Goal: Transaction & Acquisition: Purchase product/service

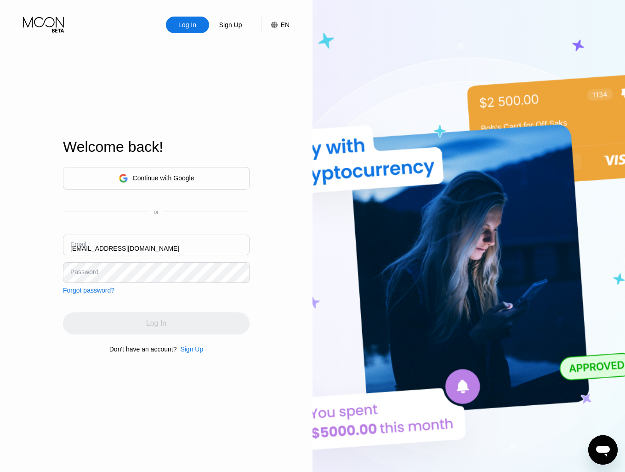
click at [175, 246] on input "[EMAIL_ADDRESS][DOMAIN_NAME]" at bounding box center [156, 245] width 187 height 21
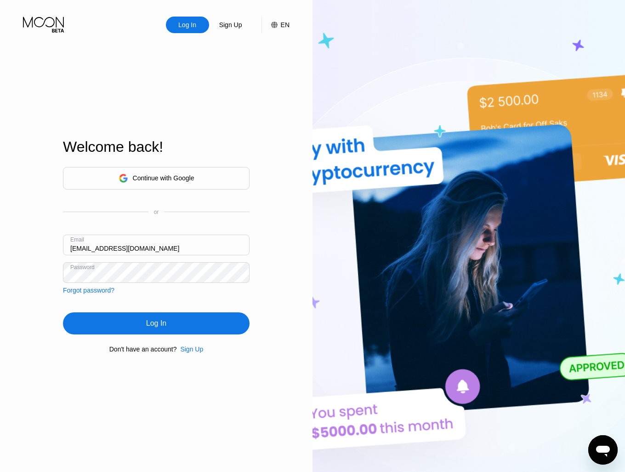
click at [175, 246] on input "[EMAIL_ADDRESS][DOMAIN_NAME]" at bounding box center [156, 245] width 187 height 21
paste input "fra"
type input "[EMAIL_ADDRESS][DOMAIN_NAME]"
click at [174, 328] on div "Log In" at bounding box center [156, 323] width 187 height 22
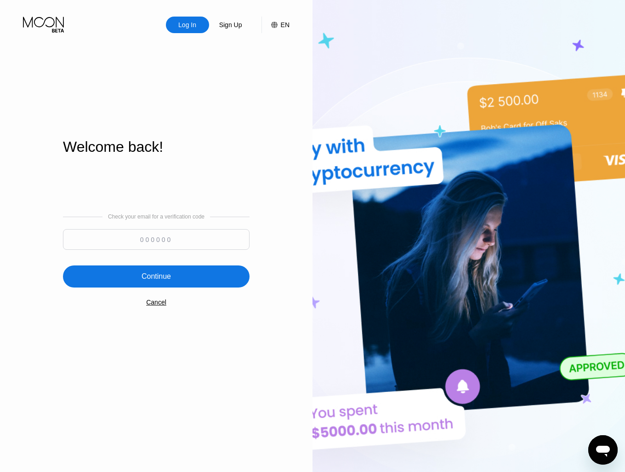
click at [173, 236] on input at bounding box center [156, 239] width 187 height 21
paste input "837923"
type input "837923"
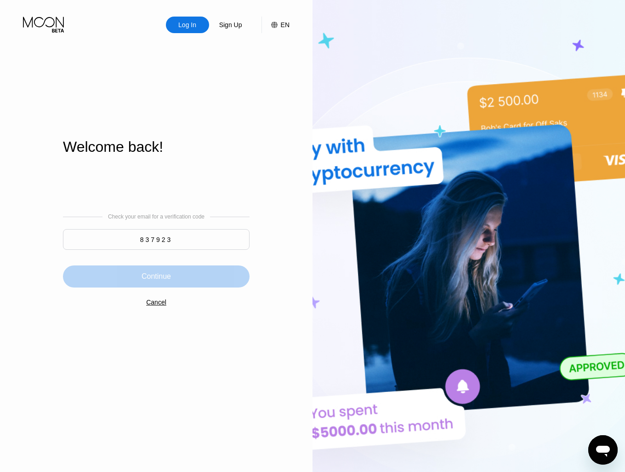
click at [189, 287] on div "Continue" at bounding box center [156, 276] width 187 height 22
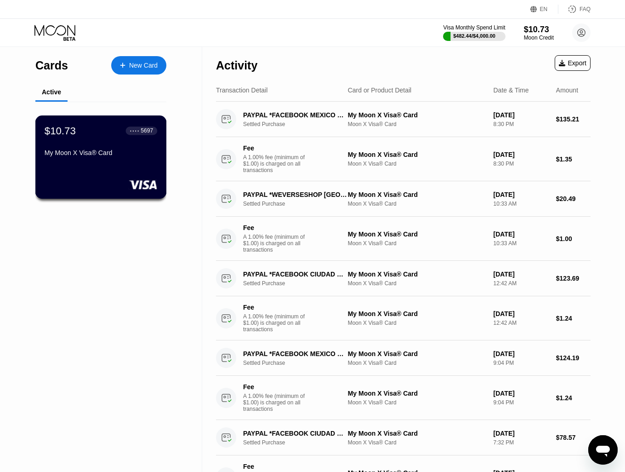
click at [113, 137] on div "$10.73 ● ● ● ● 5697" at bounding box center [101, 131] width 113 height 12
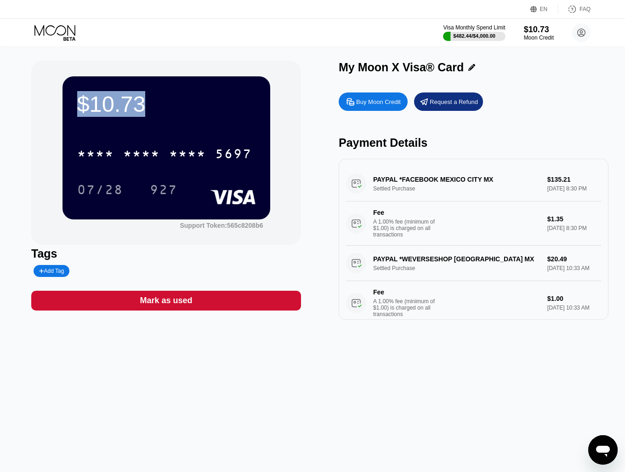
drag, startPoint x: 143, startPoint y: 108, endPoint x: 78, endPoint y: 112, distance: 65.0
click at [78, 112] on div "$10.73" at bounding box center [166, 104] width 178 height 26
copy div "$10.73"
click at [579, 30] on circle at bounding box center [582, 32] width 18 height 18
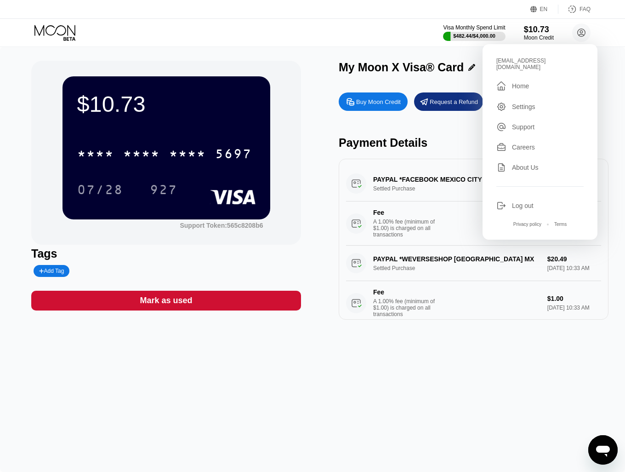
click at [304, 37] on div "Visa Monthly Spend Limit $482.44 / $4,000.00 $10.73 Moon Credit [EMAIL_ADDRESS]…" at bounding box center [312, 33] width 625 height 28
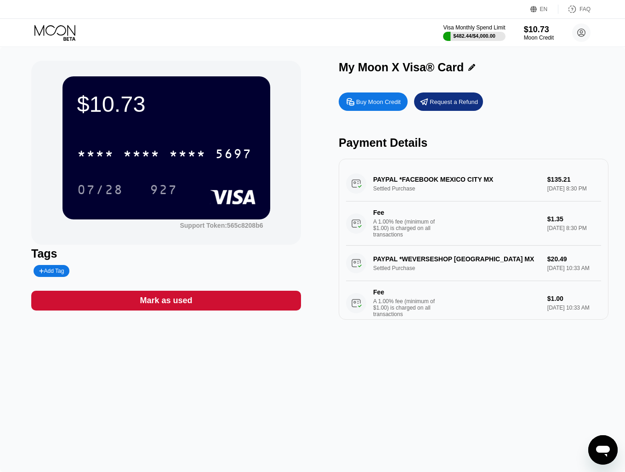
click at [47, 29] on icon at bounding box center [55, 33] width 43 height 16
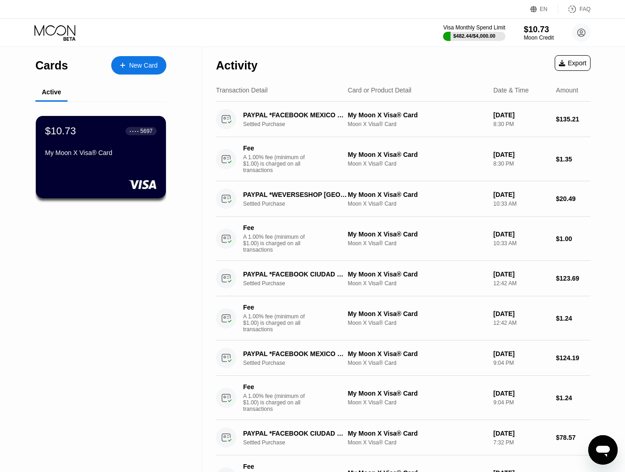
click at [145, 276] on div "Cards New Card Active $10.73 ● ● ● ● 5697 My Moon X Visa® Card" at bounding box center [101, 401] width 202 height 709
click at [110, 278] on div "Cards New Card Active $10.73 ● ● ● ● 5697 My Moon X Visa® Card" at bounding box center [101, 401] width 202 height 709
click at [165, 317] on div "Cards New Card Active $10.73 ● ● ● ● 5697 My Moon X Visa® Card" at bounding box center [101, 401] width 202 height 709
click at [56, 31] on icon at bounding box center [54, 30] width 41 height 11
click at [530, 31] on div "$10.73" at bounding box center [539, 29] width 31 height 10
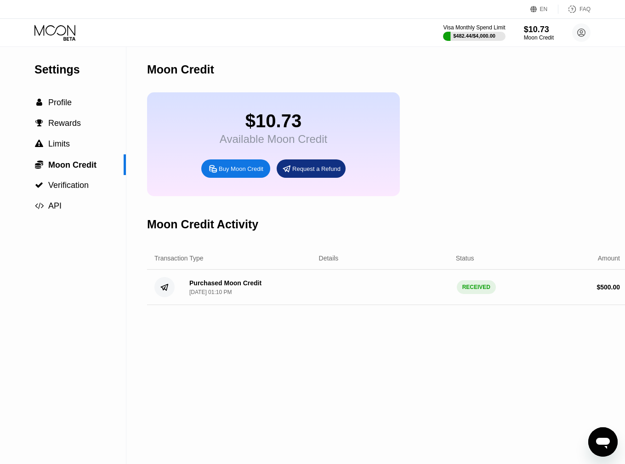
click at [249, 173] on div "Buy Moon Credit" at bounding box center [241, 169] width 45 height 8
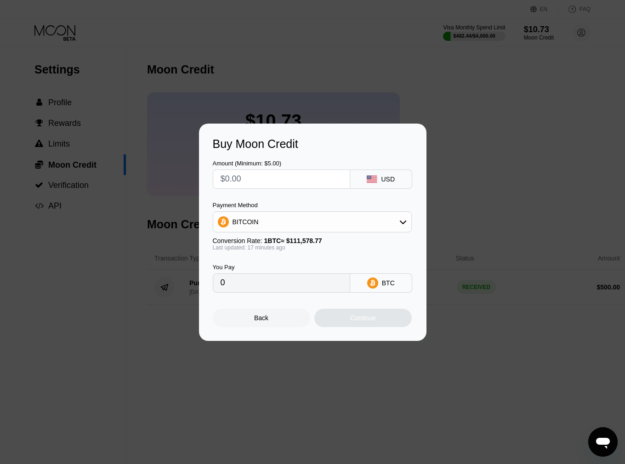
click at [258, 181] on input "text" at bounding box center [282, 179] width 122 height 18
type input "$5"
type input "0.00004484"
type input "$50"
type input "0.00044832"
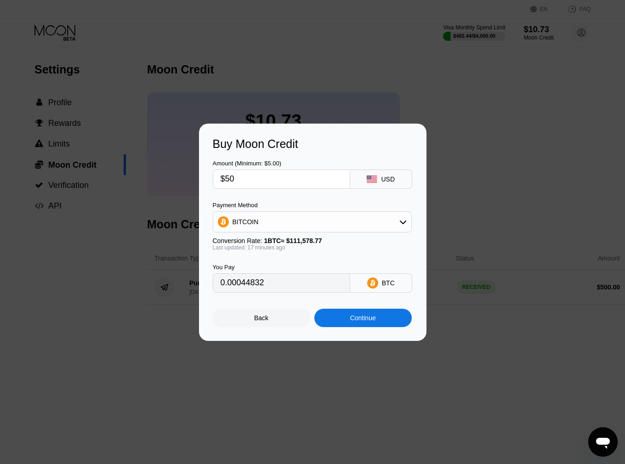
type input "$500"
type input "0.00448318"
type input "$500"
click at [258, 218] on div "BITCOIN" at bounding box center [312, 222] width 198 height 18
click at [256, 268] on span "USDT on TRON" at bounding box center [258, 267] width 46 height 7
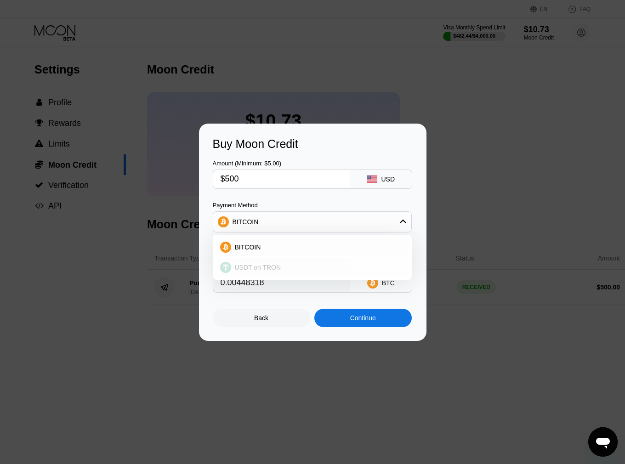
type input "505.05"
click at [382, 322] on div "Continue" at bounding box center [363, 318] width 97 height 18
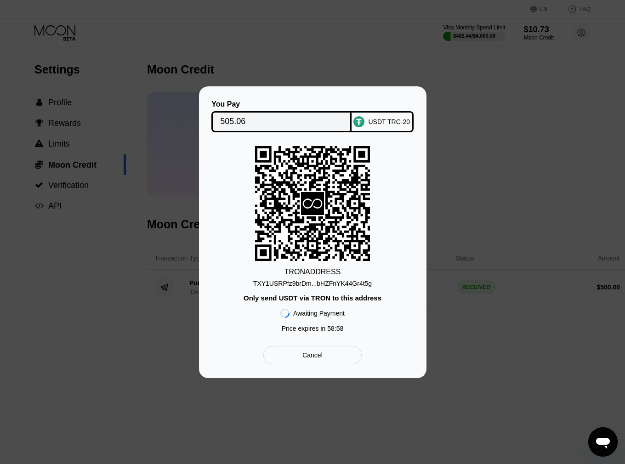
click at [356, 285] on div "TXY1USRPfz9brDm...bHZFnYK44Gr4t5g" at bounding box center [312, 283] width 119 height 7
click at [231, 119] on input "505.06" at bounding box center [281, 122] width 123 height 18
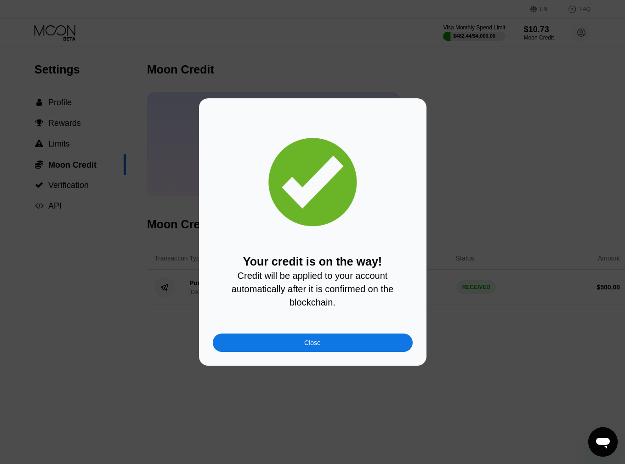
click at [317, 347] on div "Close" at bounding box center [312, 342] width 17 height 7
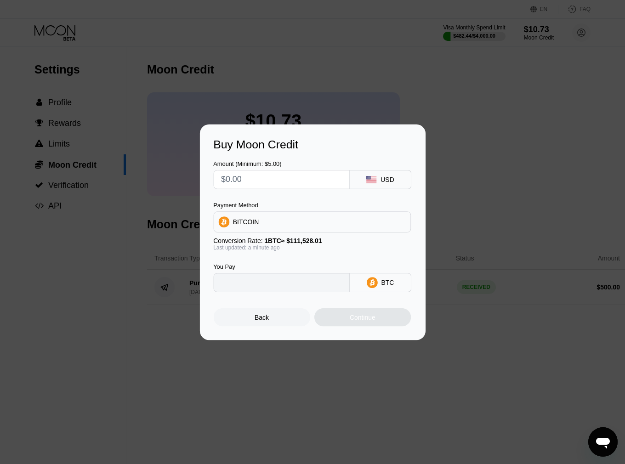
type input "0"
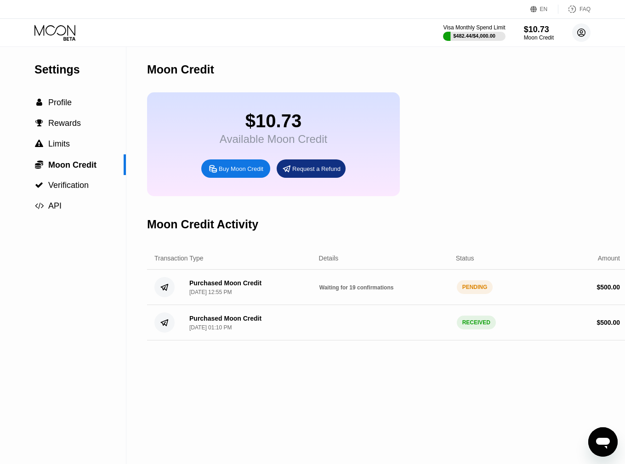
click at [585, 34] on circle at bounding box center [582, 32] width 18 height 18
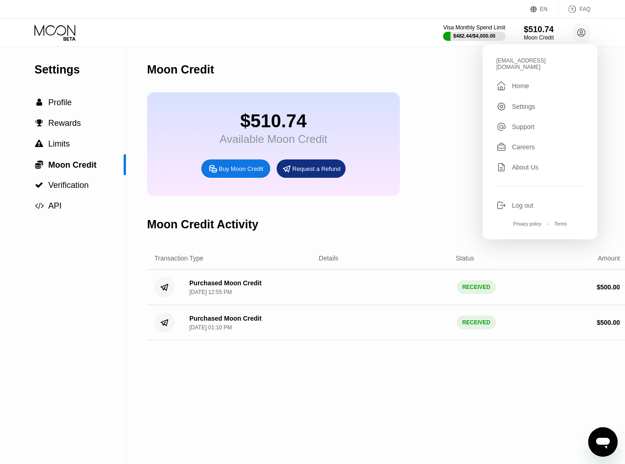
click at [266, 64] on div "Moon Credit" at bounding box center [387, 70] width 481 height 46
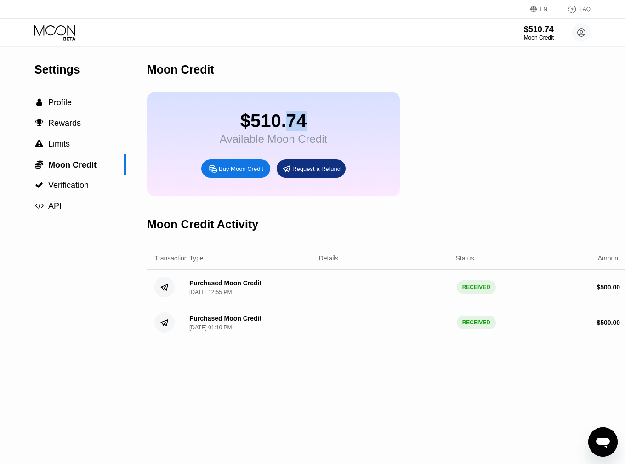
drag, startPoint x: 315, startPoint y: 129, endPoint x: 252, endPoint y: 131, distance: 62.6
click at [263, 130] on div "$510.74" at bounding box center [274, 121] width 108 height 21
click at [331, 111] on div "$510.74 Available Moon Credit Buy Moon Credit Request a Refund" at bounding box center [273, 144] width 253 height 104
click at [264, 127] on div "$510.74" at bounding box center [274, 121] width 108 height 21
click at [285, 125] on div "$510.74" at bounding box center [274, 121] width 108 height 21
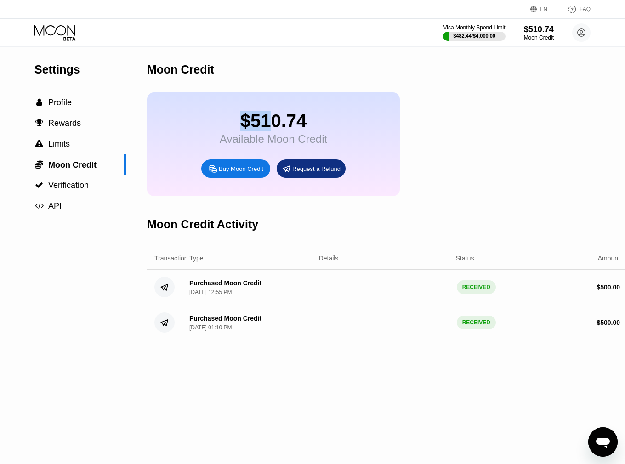
drag, startPoint x: 263, startPoint y: 124, endPoint x: 243, endPoint y: 125, distance: 20.2
click at [243, 125] on div "$510.74" at bounding box center [274, 121] width 108 height 21
click at [267, 123] on div "$510.74" at bounding box center [274, 121] width 108 height 21
drag, startPoint x: 305, startPoint y: 126, endPoint x: 268, endPoint y: 126, distance: 36.8
click at [269, 126] on div "$510.74" at bounding box center [274, 121] width 108 height 21
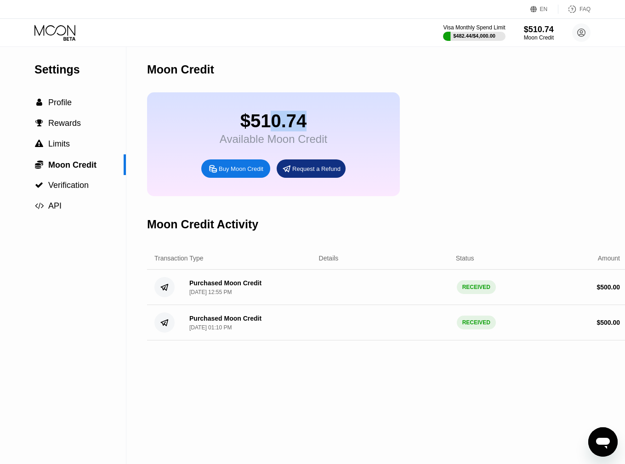
click at [250, 124] on div "$510.74" at bounding box center [274, 121] width 108 height 21
copy div "$510.74"
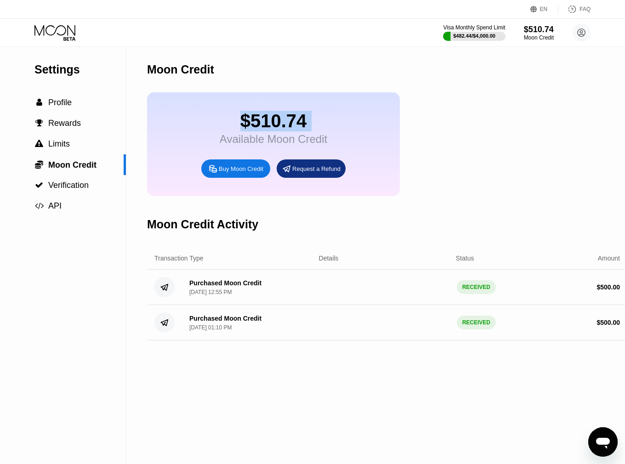
click at [70, 36] on icon at bounding box center [55, 33] width 43 height 16
